Goal: Information Seeking & Learning: Learn about a topic

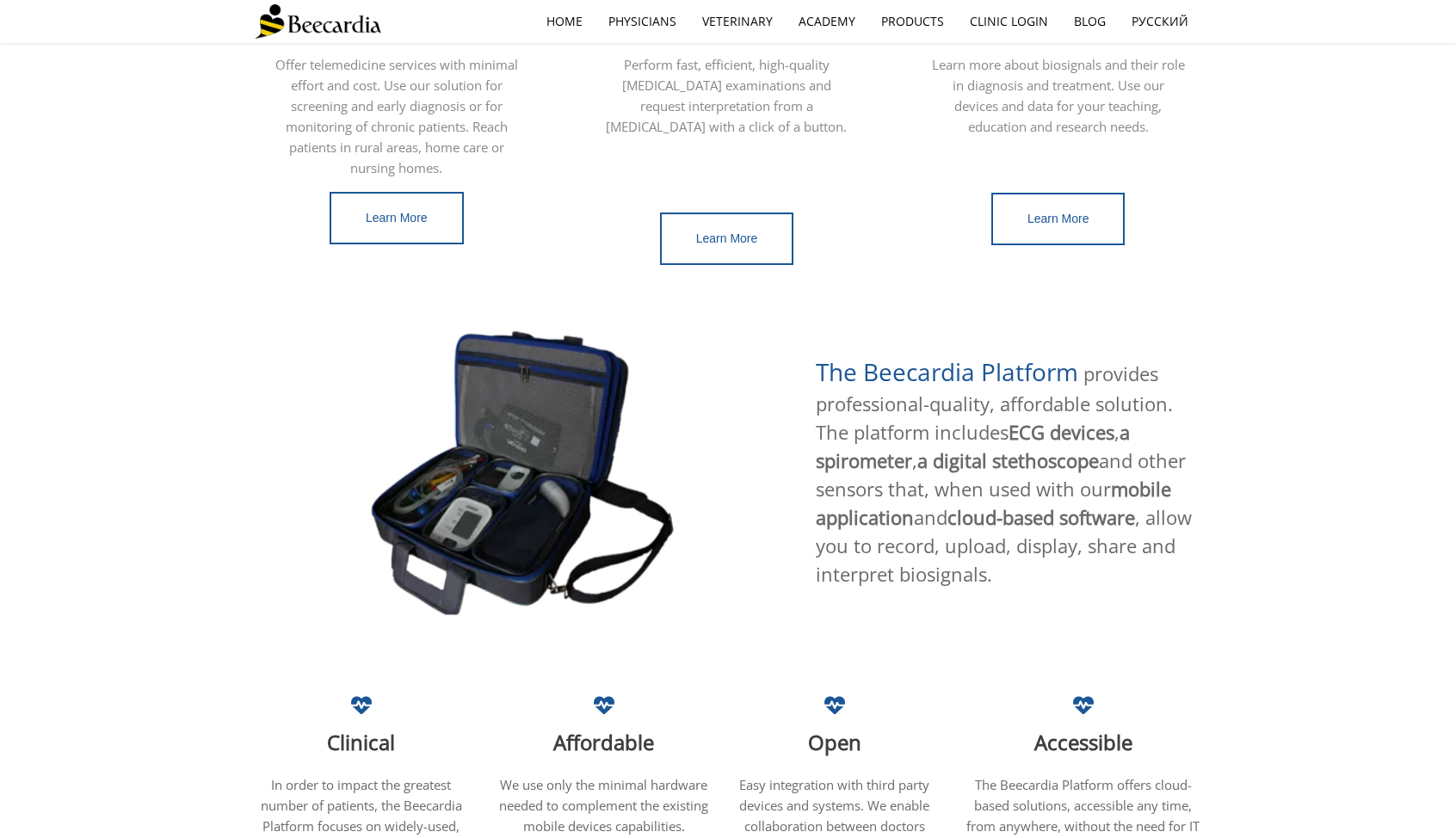
scroll to position [741, 0]
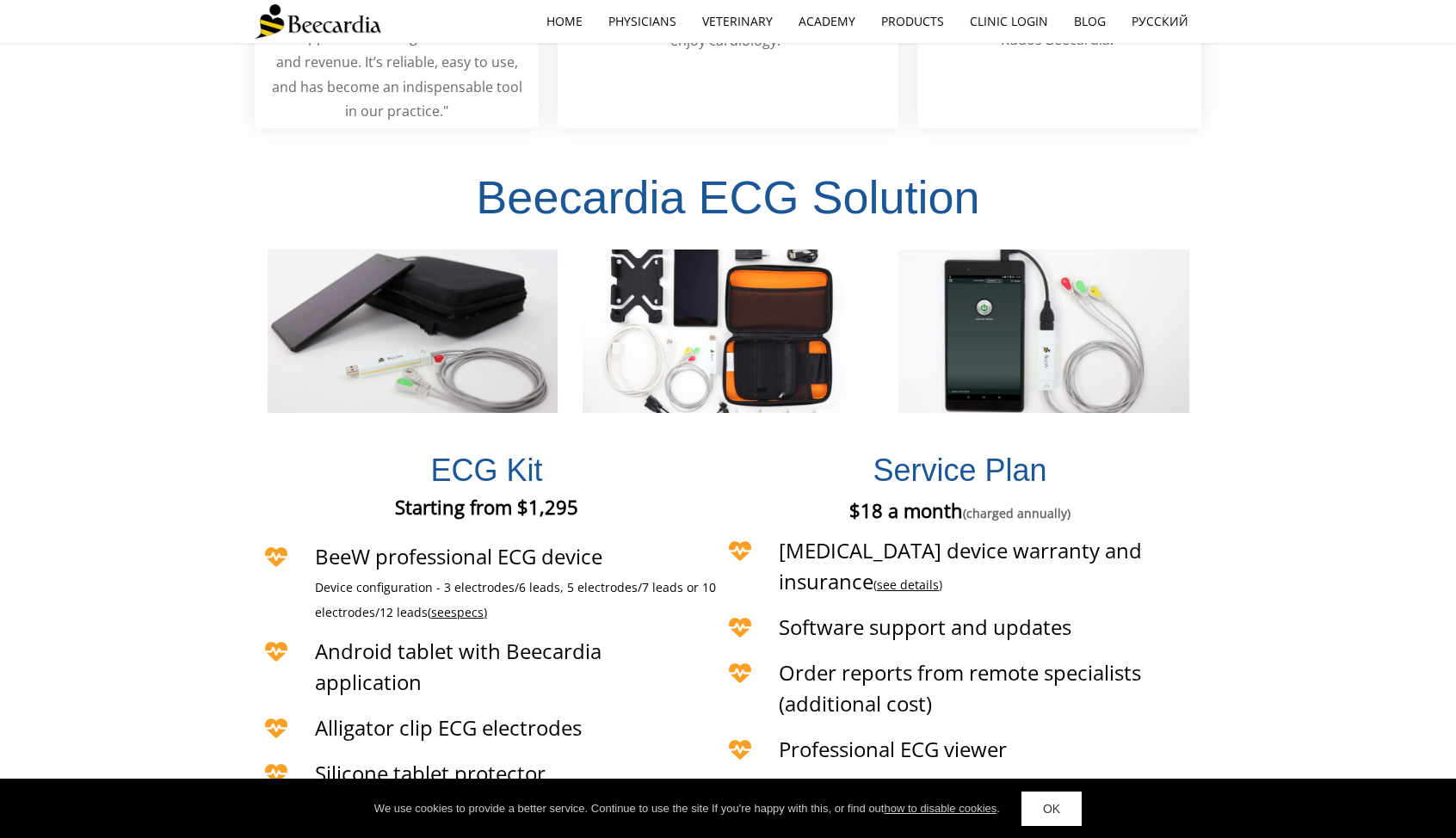
scroll to position [3641, 0]
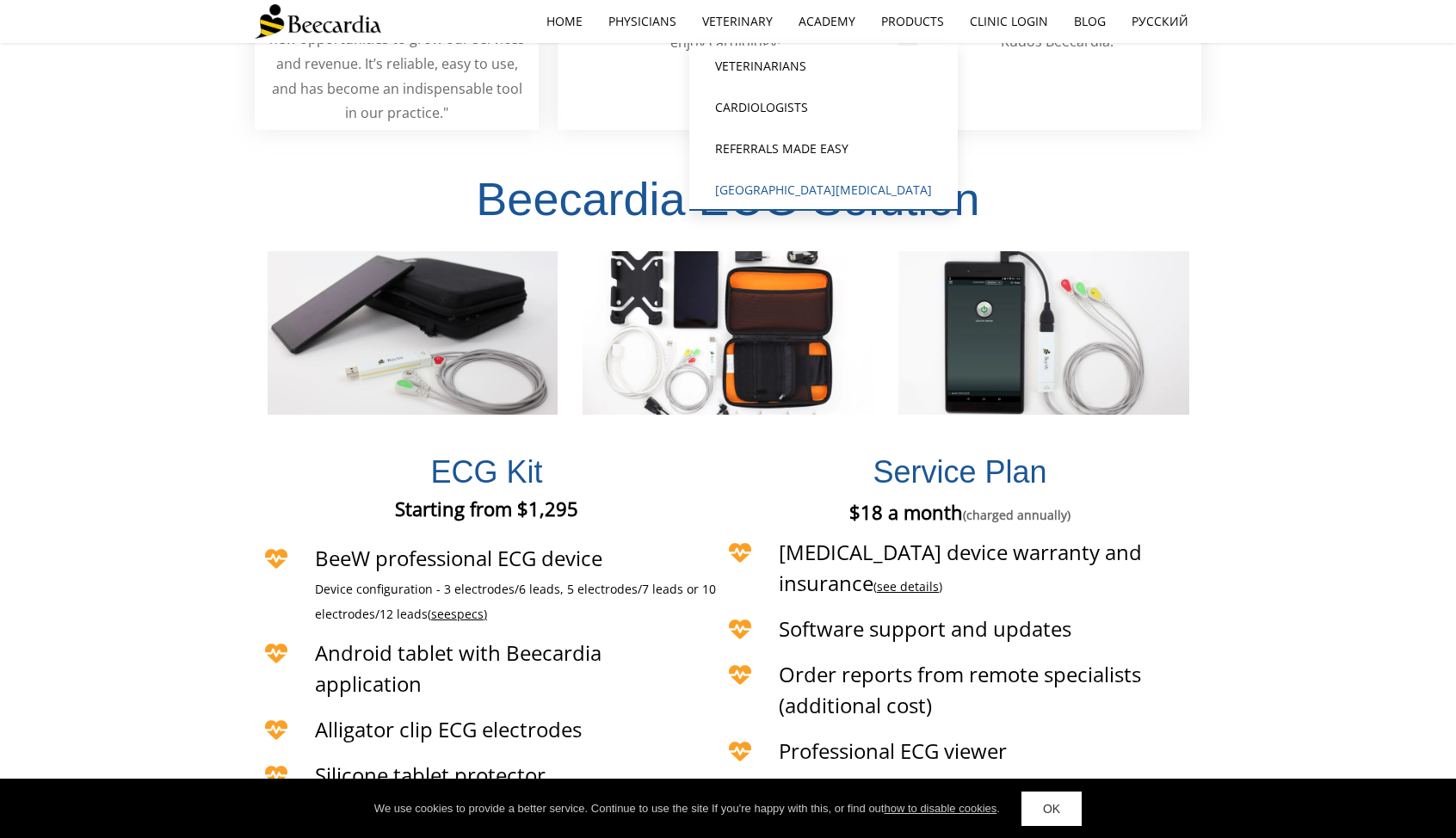
click at [790, 179] on link "[GEOGRAPHIC_DATA][MEDICAL_DATA]" at bounding box center [823, 189] width 269 height 41
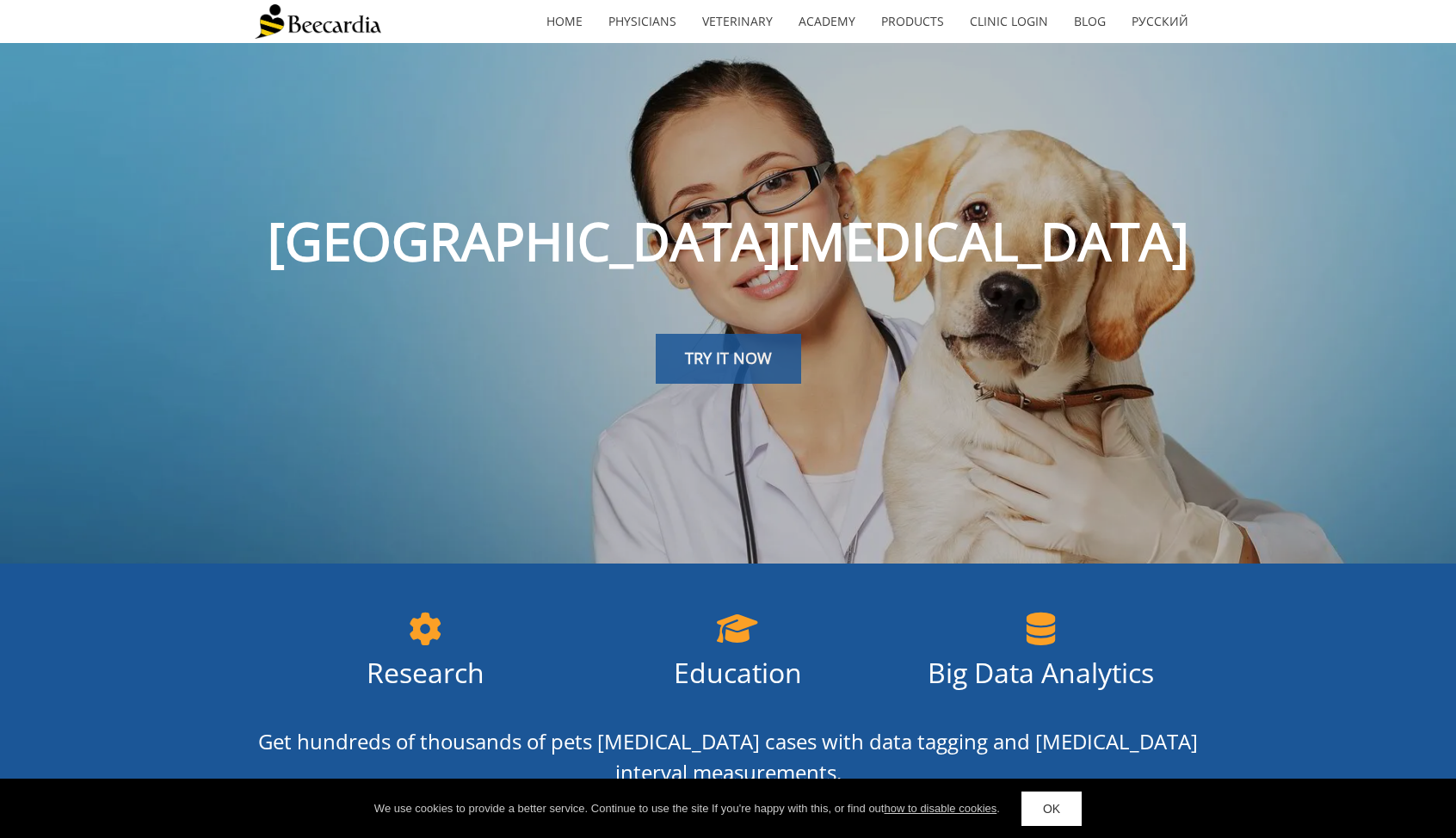
click at [777, 363] on link "TRY IT NOW" at bounding box center [729, 358] width 146 height 50
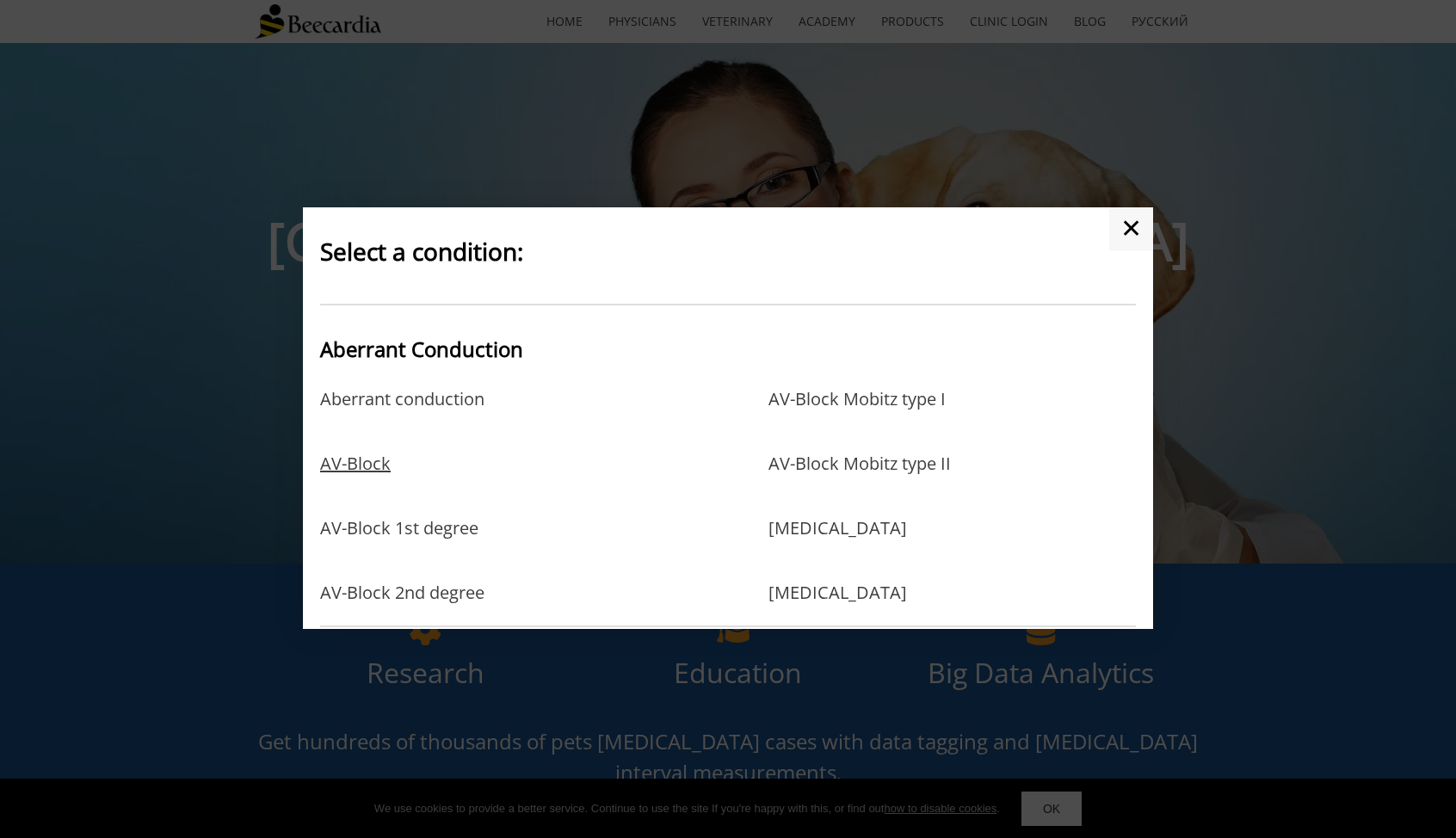
click at [378, 471] on link "AV-Block" at bounding box center [354, 481] width 70 height 56
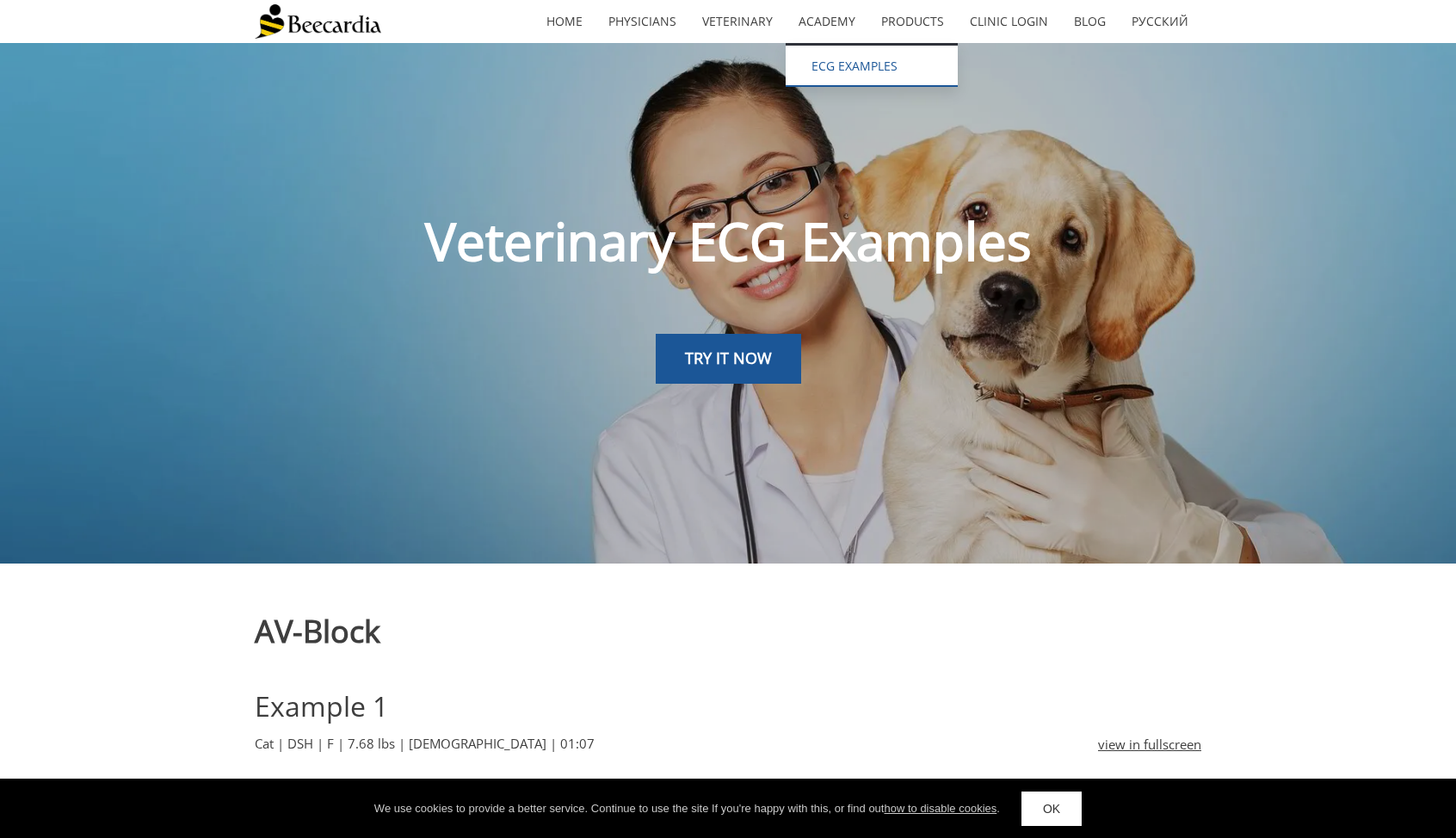
click at [848, 64] on link "ECG EXAMPLES" at bounding box center [871, 66] width 172 height 41
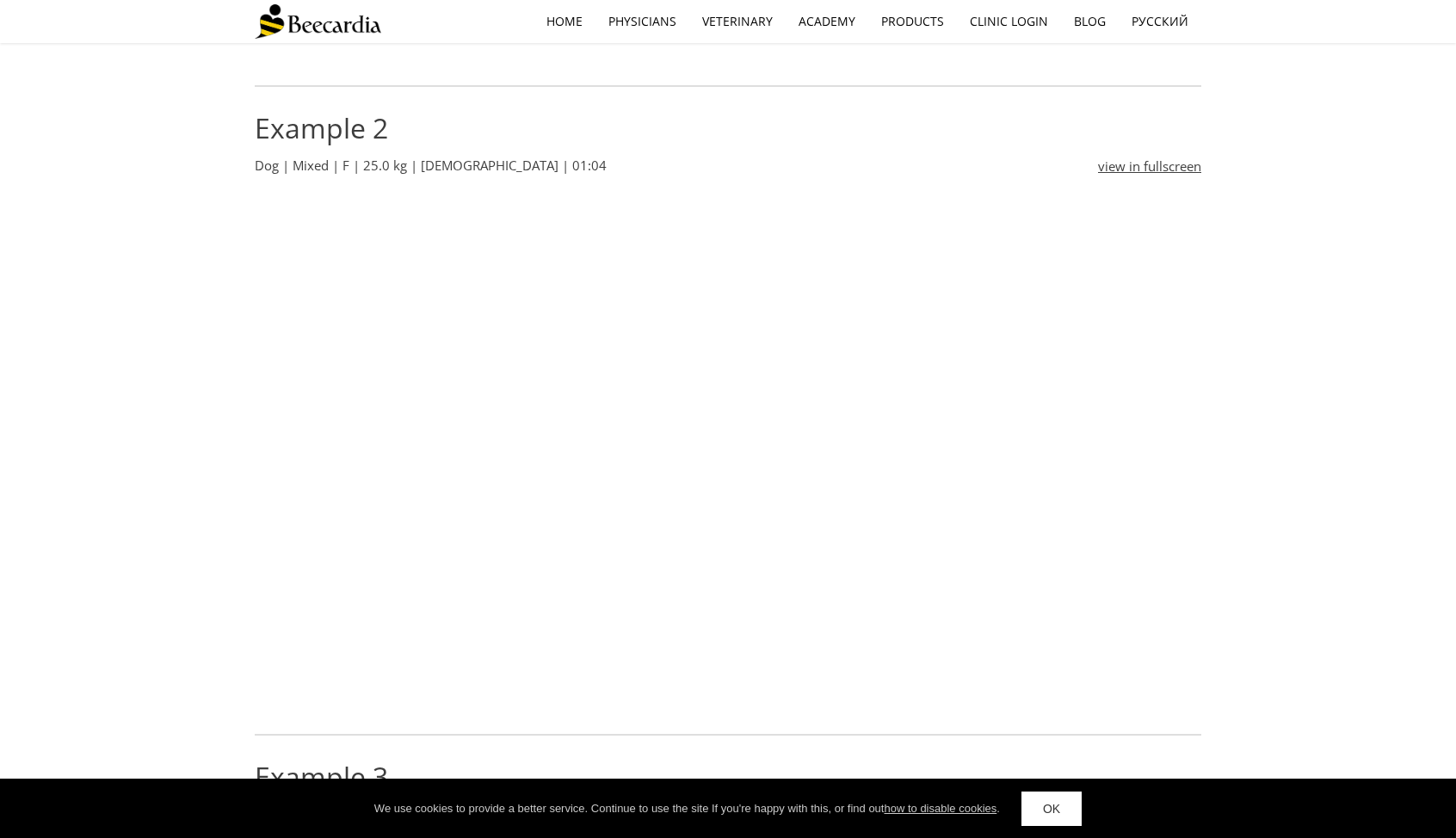
scroll to position [1342, 0]
